Goal: Check status: Check status

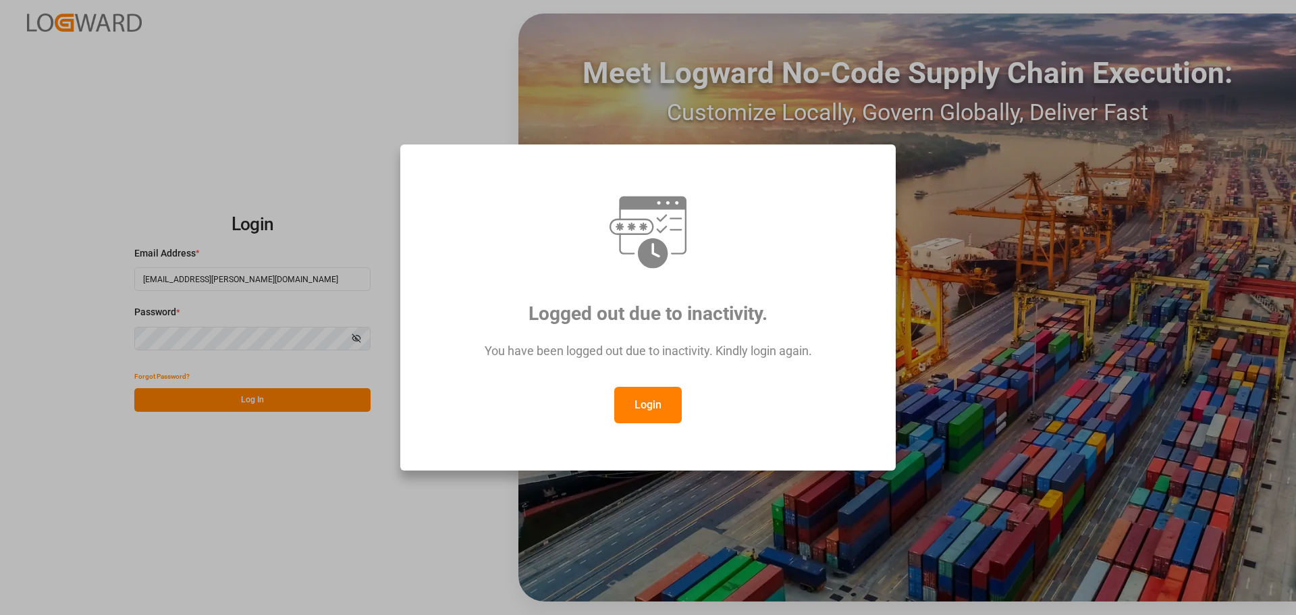
click at [653, 410] on button "Login" at bounding box center [647, 405] width 67 height 36
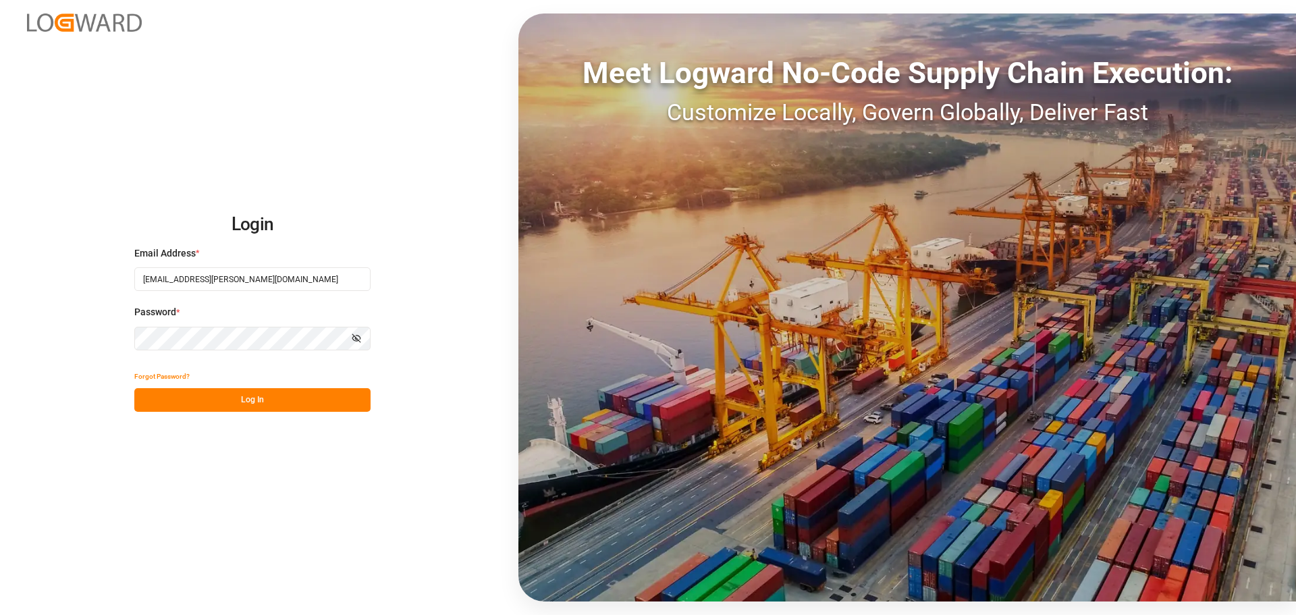
click at [251, 393] on button "Log In" at bounding box center [252, 400] width 236 height 24
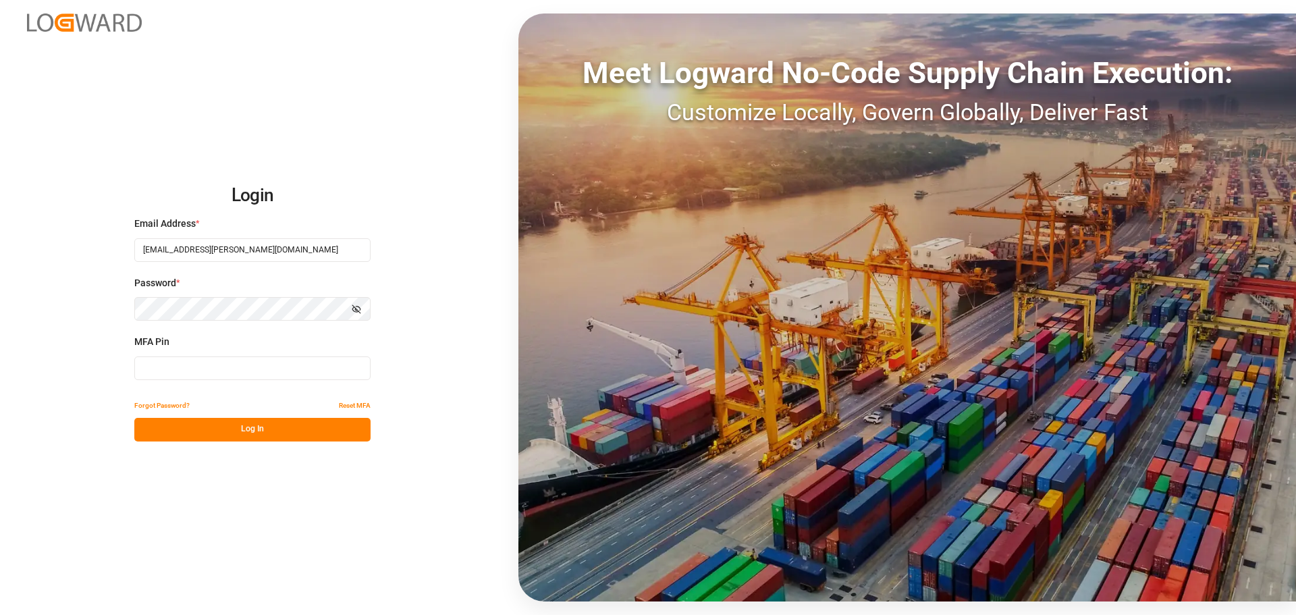
click at [244, 377] on input at bounding box center [252, 368] width 236 height 24
type input "130048"
click at [235, 432] on button "Log In" at bounding box center [252, 430] width 236 height 24
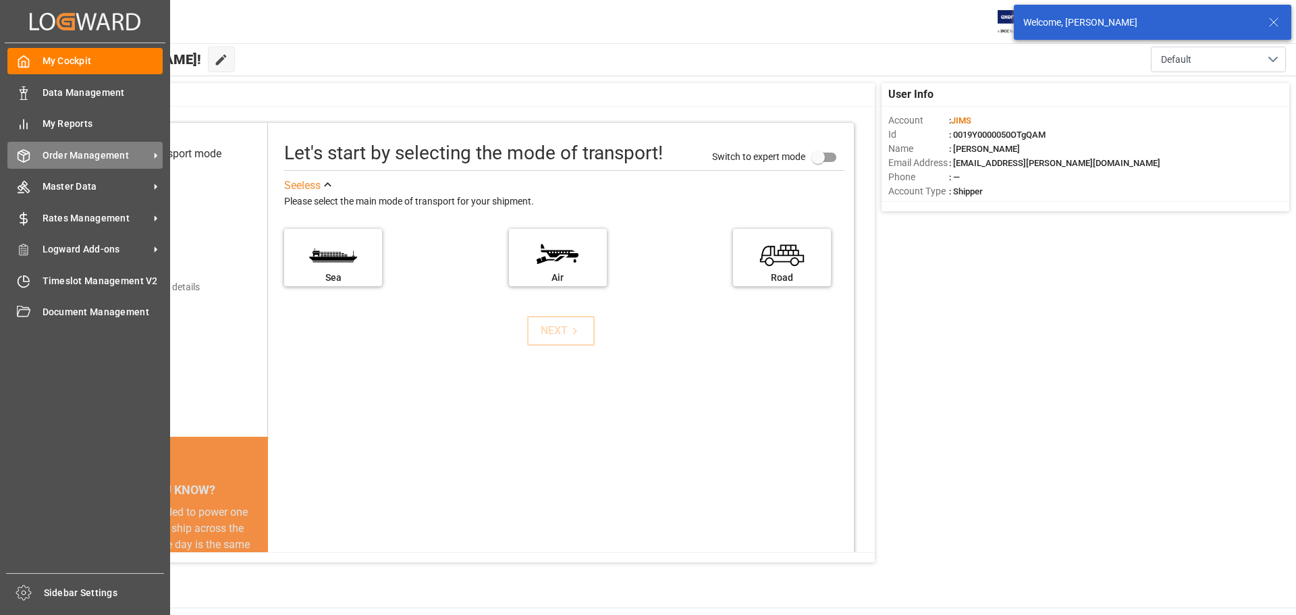
click at [65, 150] on span "Order Management" at bounding box center [96, 155] width 107 height 14
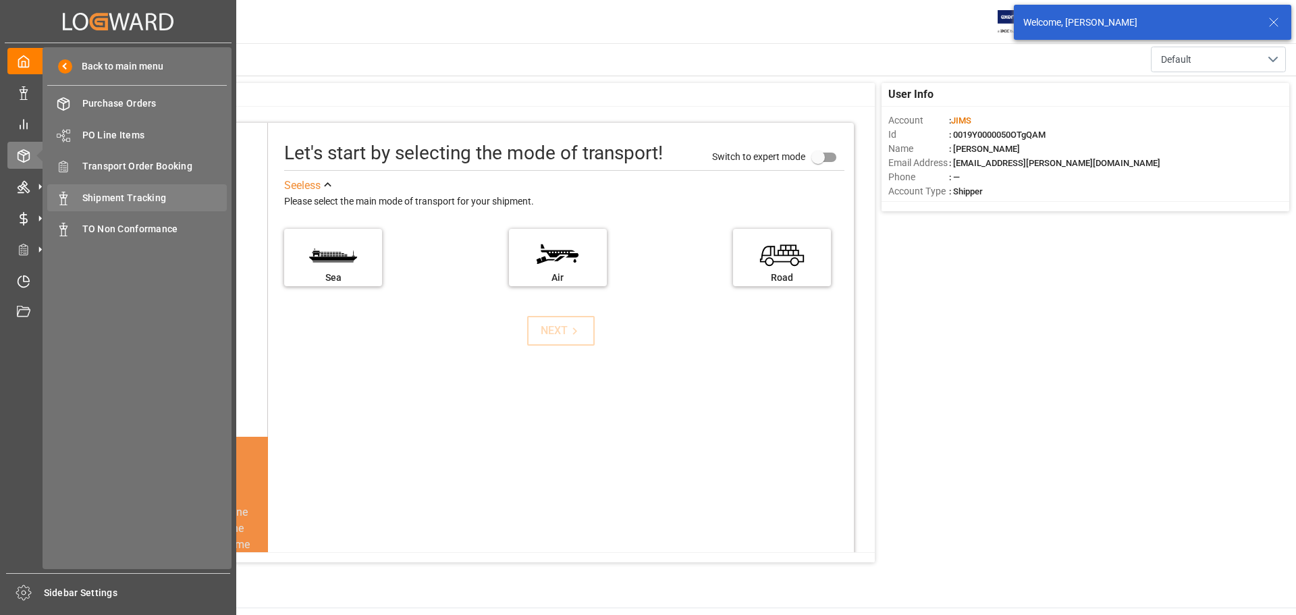
click at [136, 204] on span "Shipment Tracking" at bounding box center [154, 198] width 145 height 14
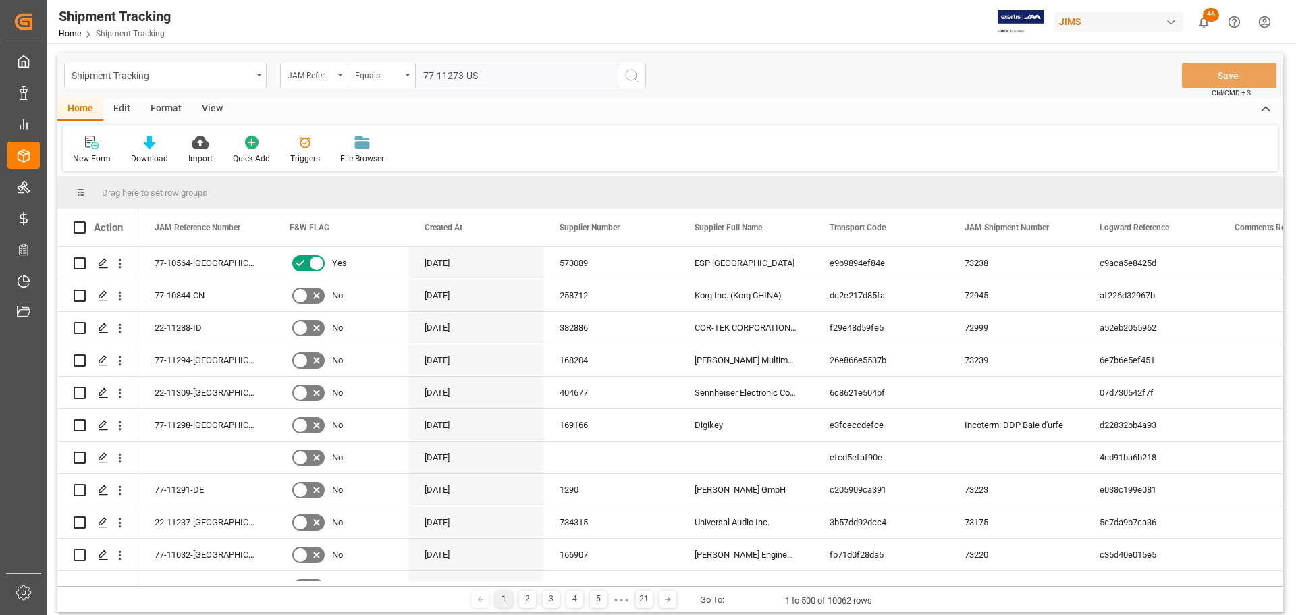
type input "77-11273-US"
click at [632, 76] on icon "search button" at bounding box center [632, 75] width 16 height 16
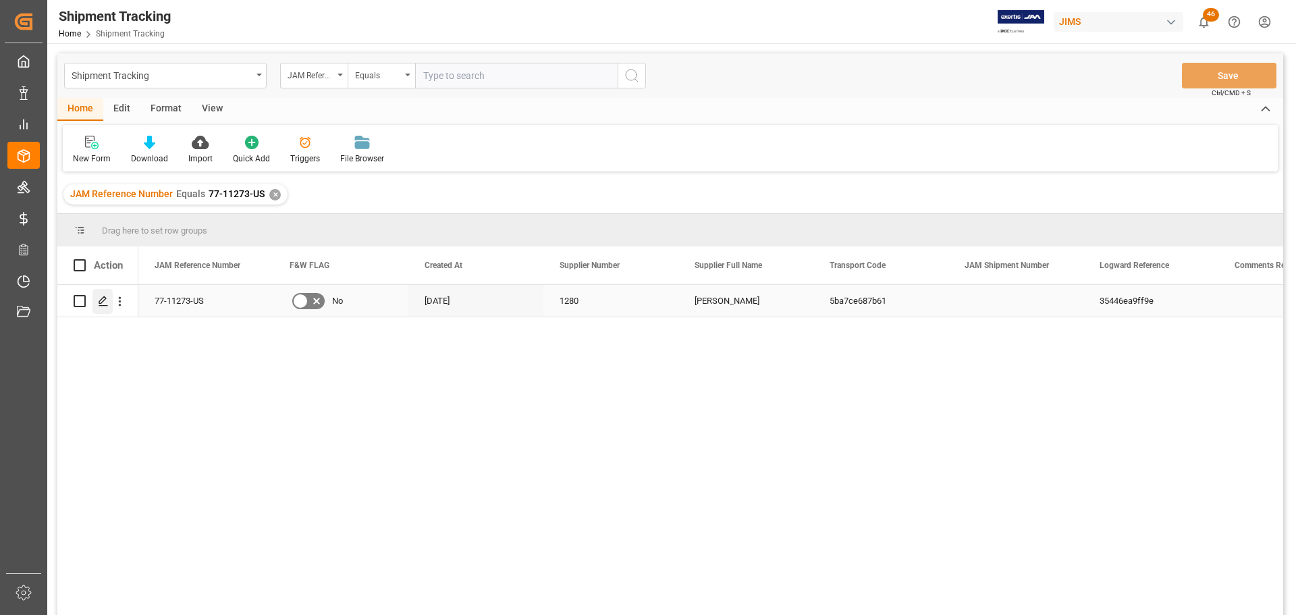
click at [99, 296] on icon "Press SPACE to select this row." at bounding box center [103, 301] width 11 height 11
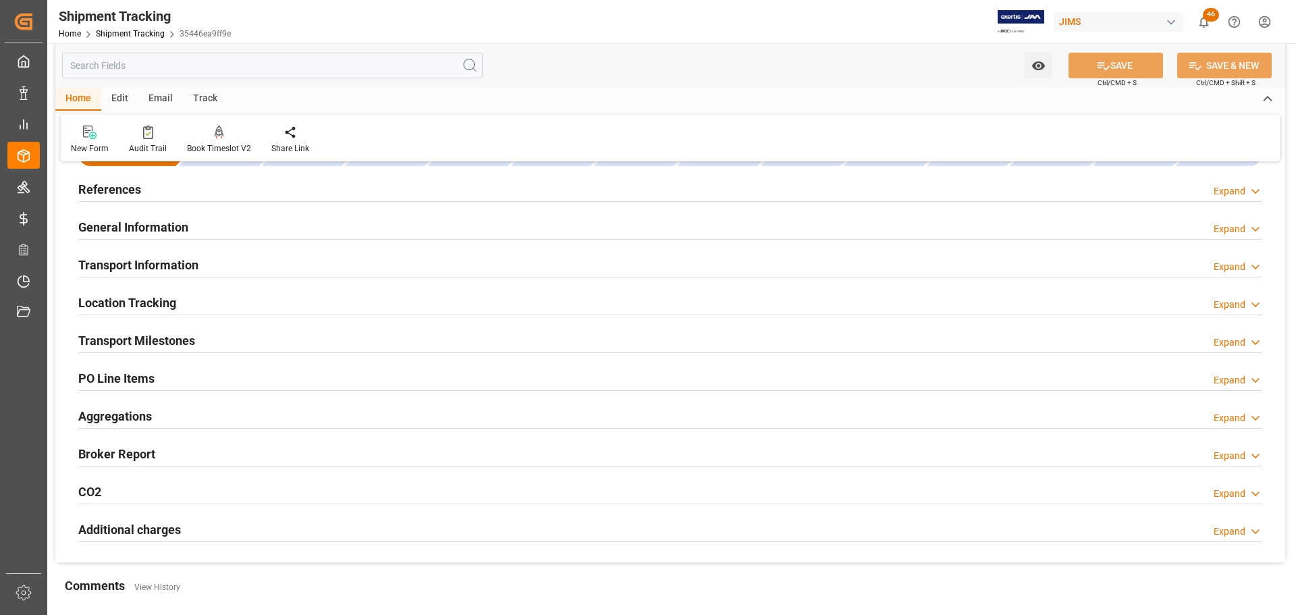
scroll to position [67, 0]
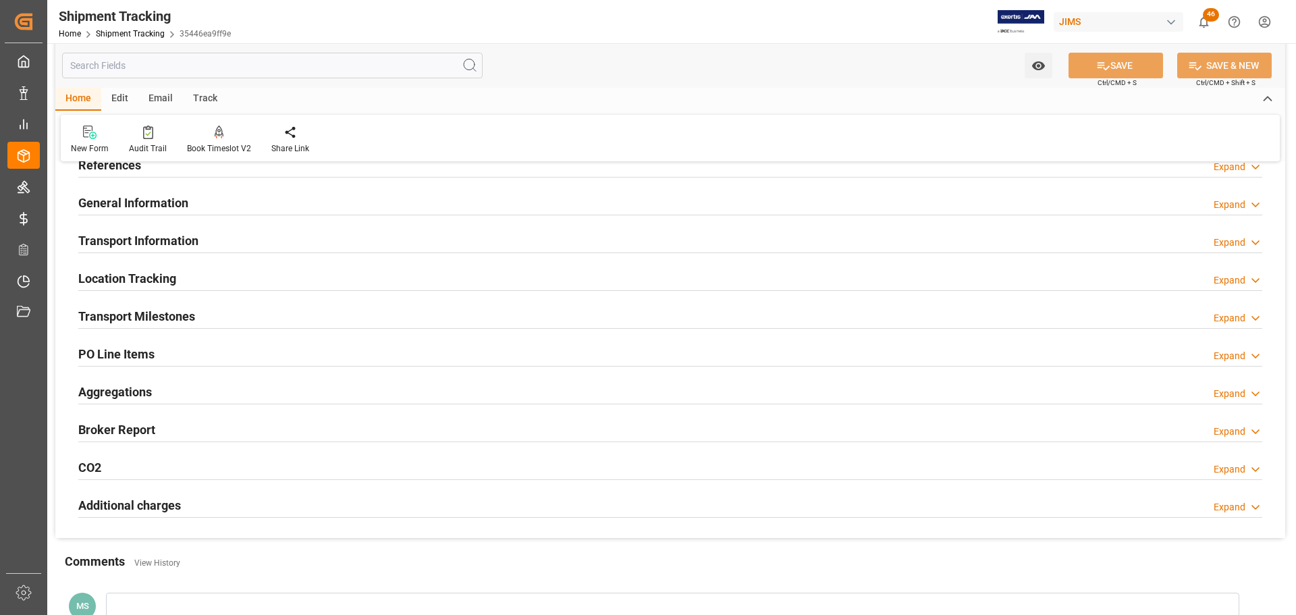
click at [153, 205] on h2 "General Information" at bounding box center [133, 203] width 110 height 18
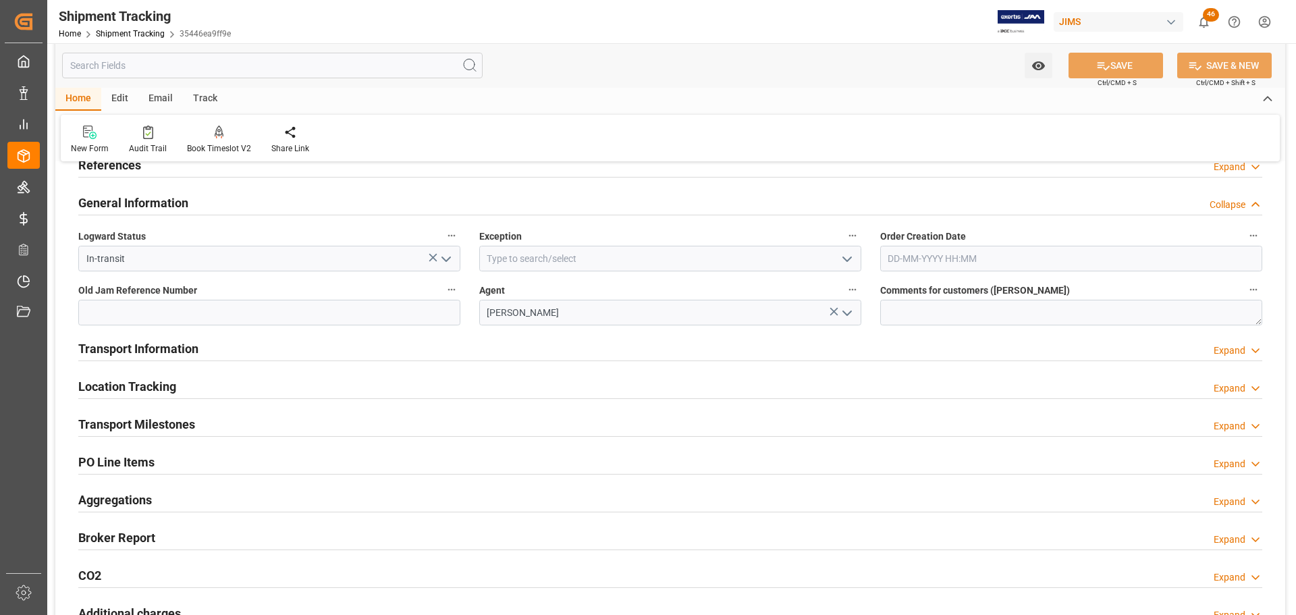
click at [175, 205] on h2 "General Information" at bounding box center [133, 203] width 110 height 18
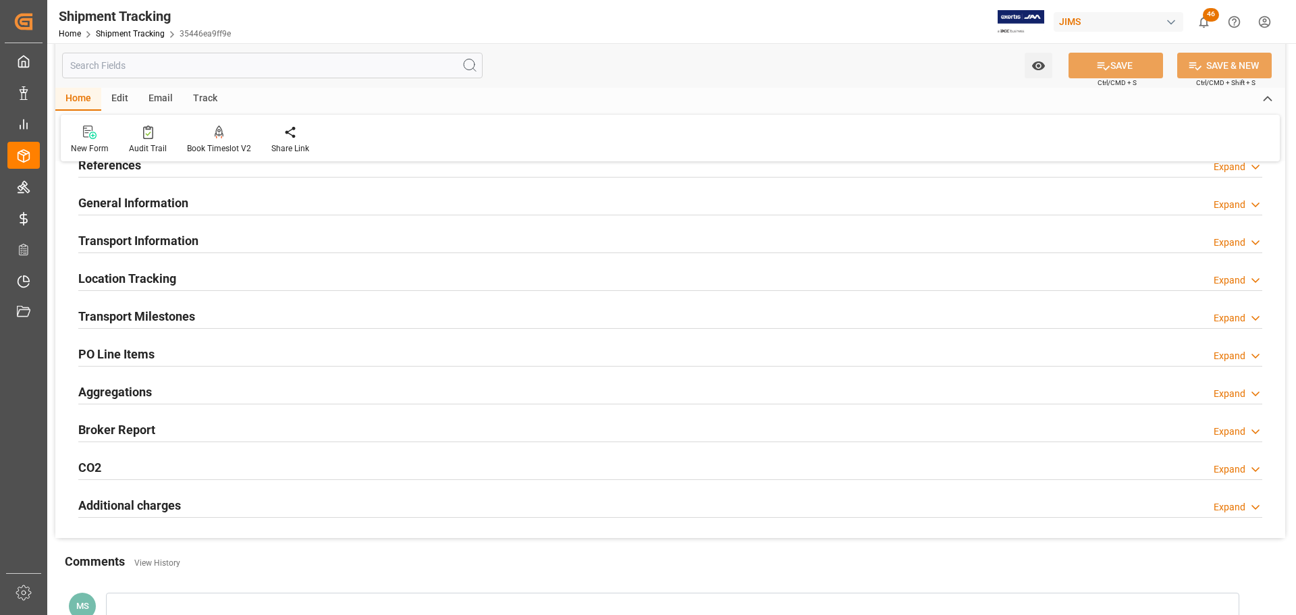
click at [180, 246] on h2 "Transport Information" at bounding box center [138, 240] width 120 height 18
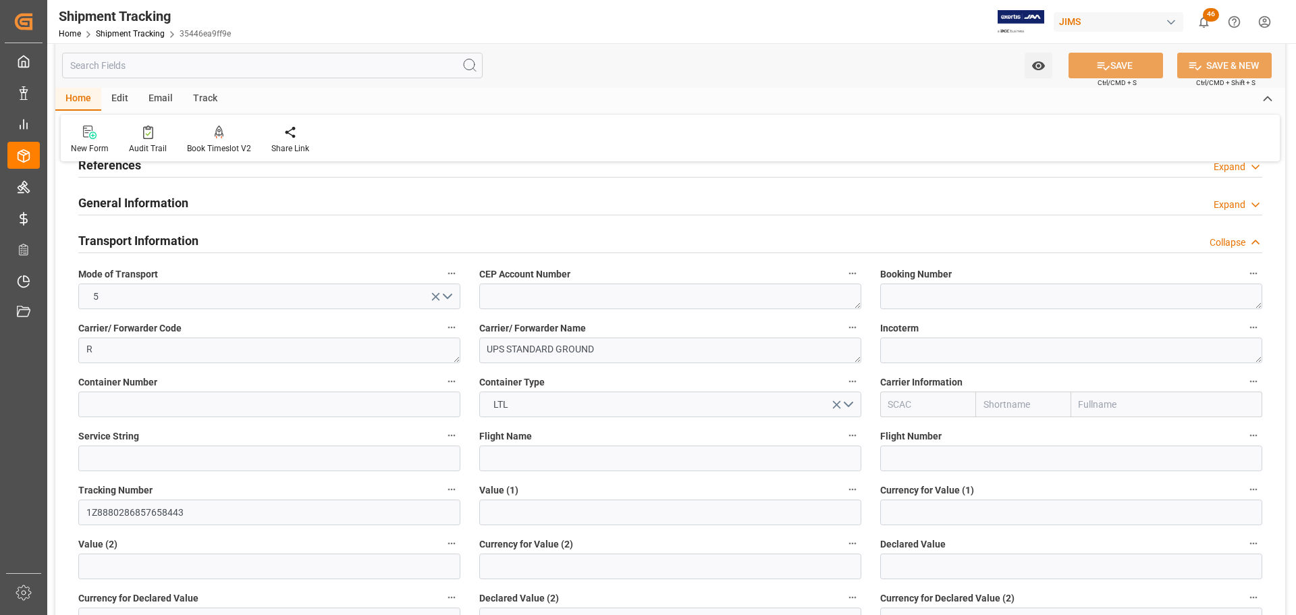
click at [188, 246] on h2 "Transport Information" at bounding box center [138, 240] width 120 height 18
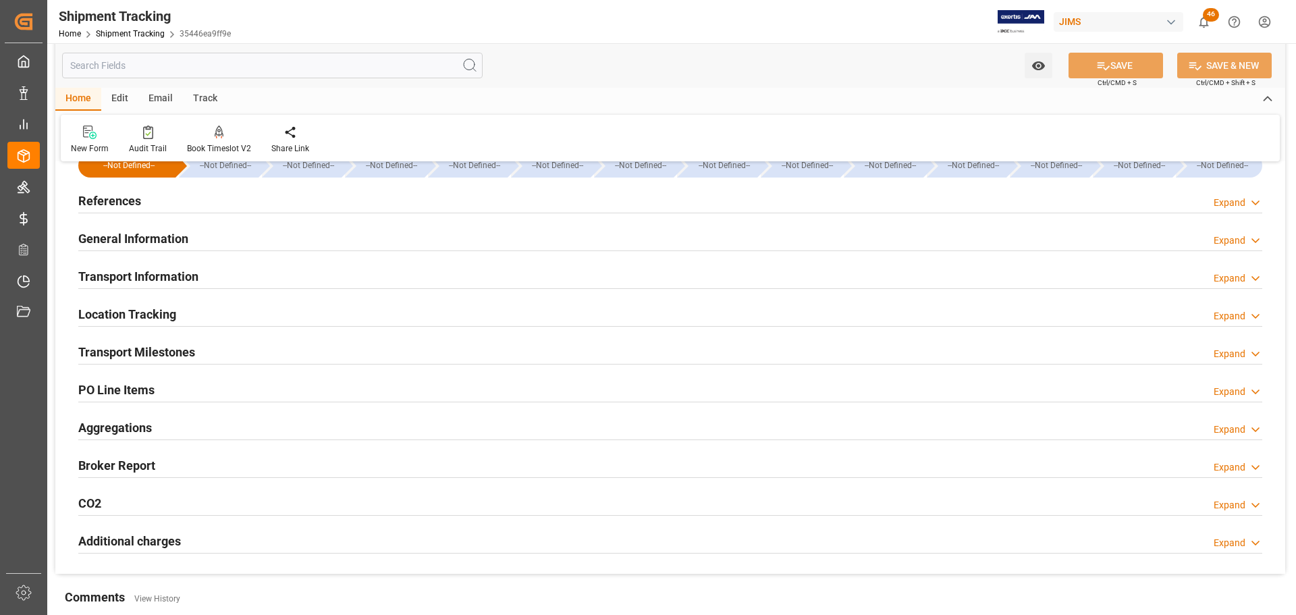
scroll to position [0, 0]
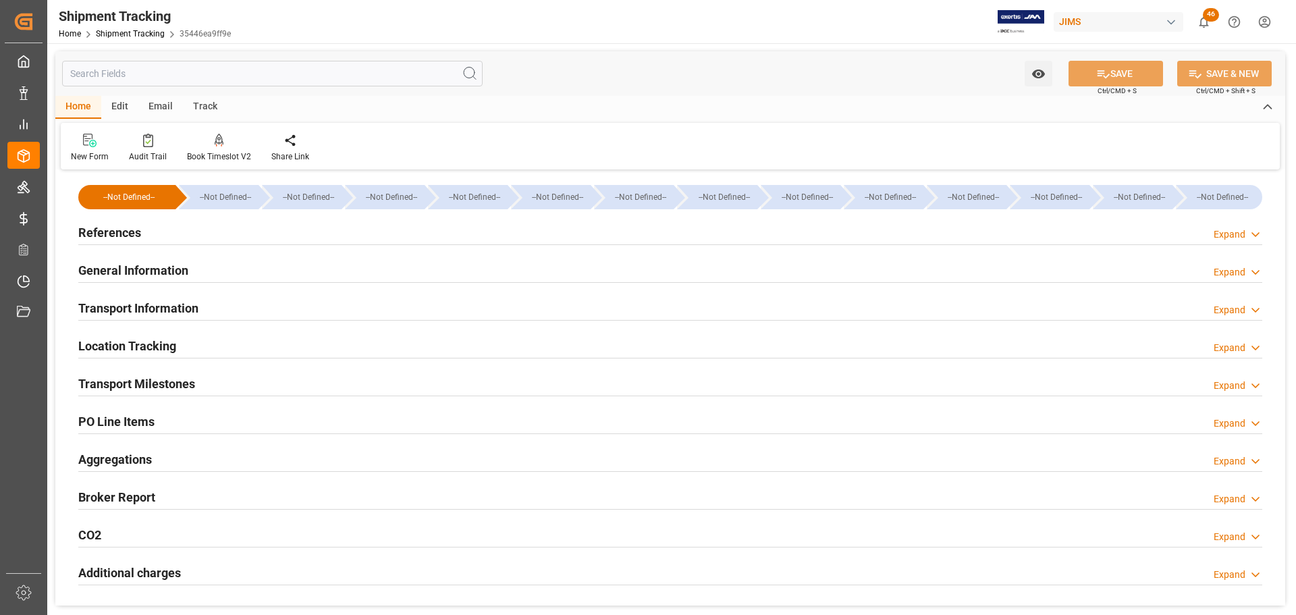
click at [173, 266] on h2 "General Information" at bounding box center [133, 270] width 110 height 18
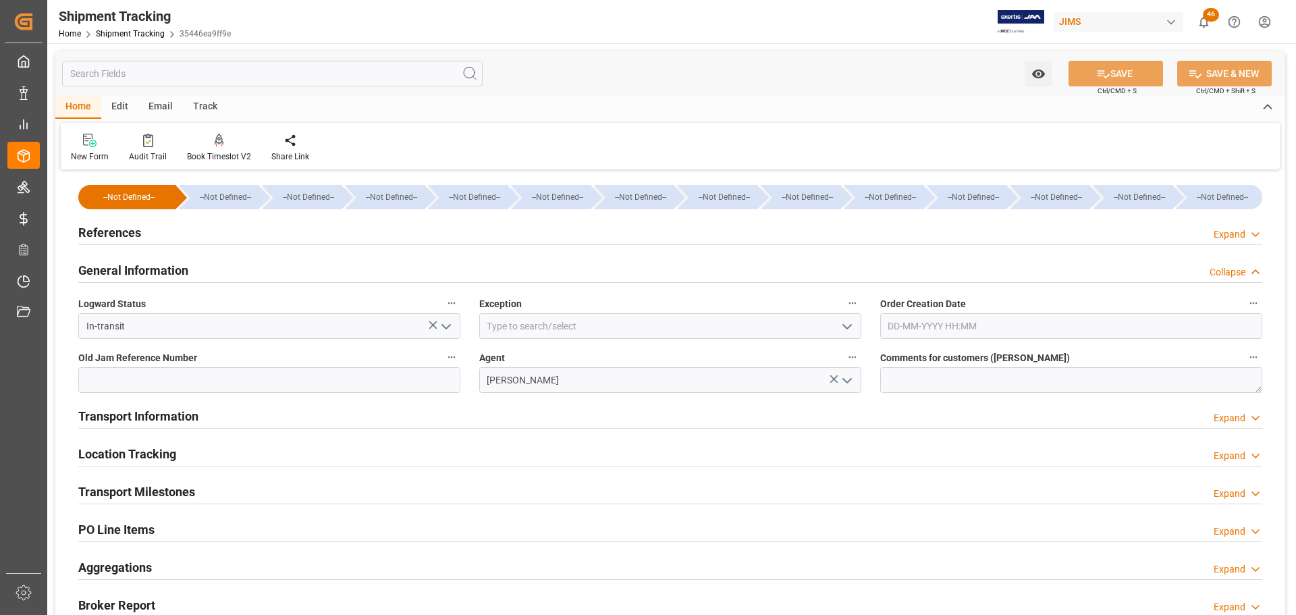
click at [173, 266] on h2 "General Information" at bounding box center [133, 270] width 110 height 18
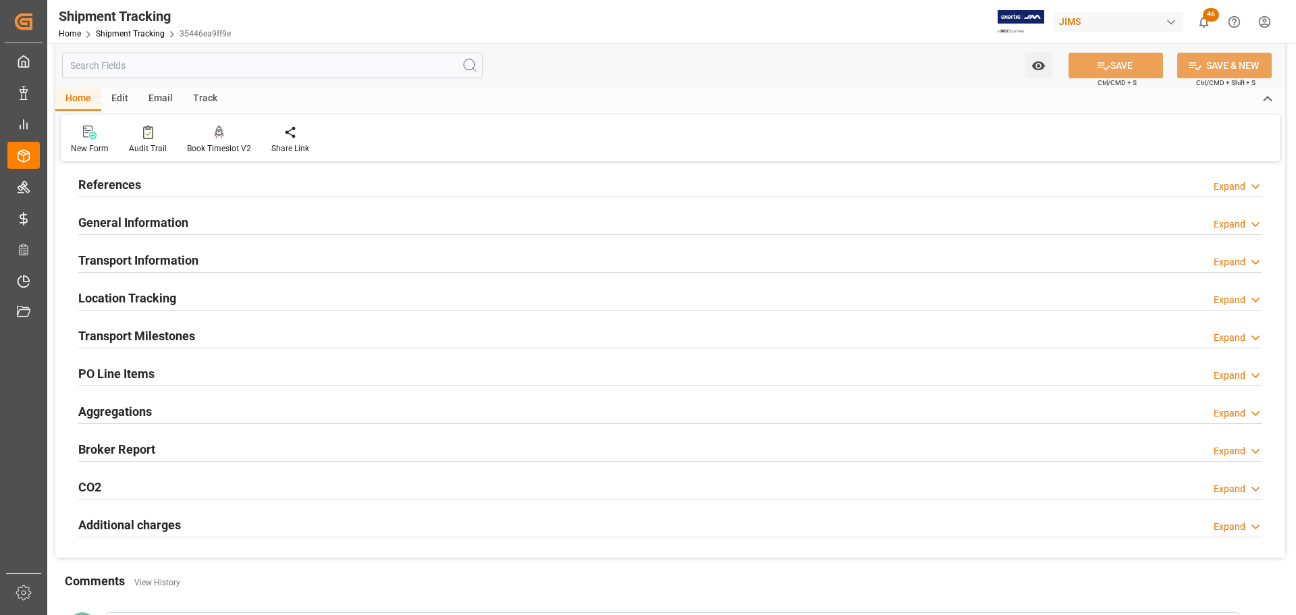
scroll to position [67, 0]
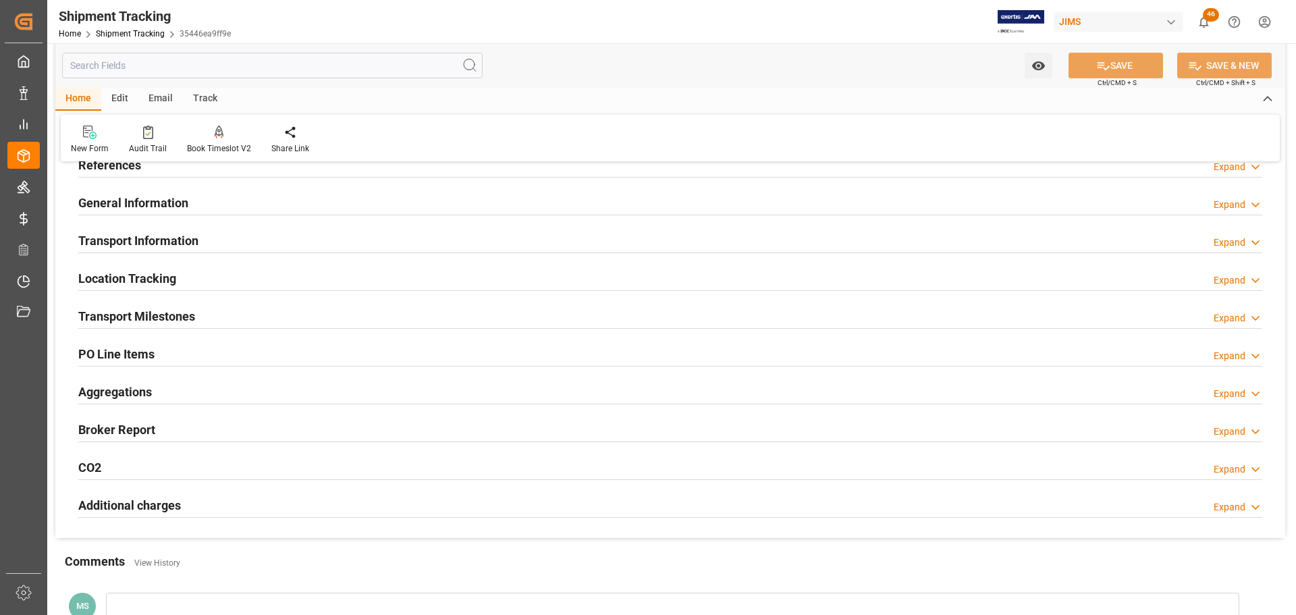
click at [173, 246] on h2 "Transport Information" at bounding box center [138, 240] width 120 height 18
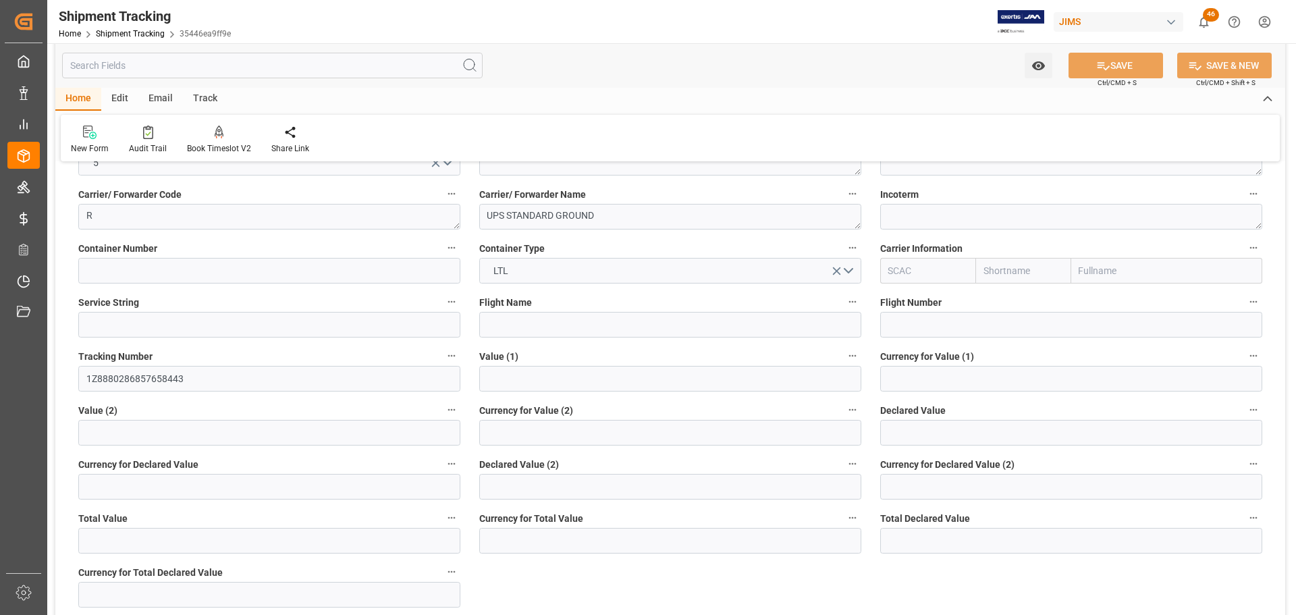
scroll to position [202, 0]
drag, startPoint x: 199, startPoint y: 383, endPoint x: 71, endPoint y: 383, distance: 128.2
click at [71, 383] on div "Tracking Number 1Z8880286857658443" at bounding box center [269, 368] width 401 height 54
